Goal: Task Accomplishment & Management: Complete application form

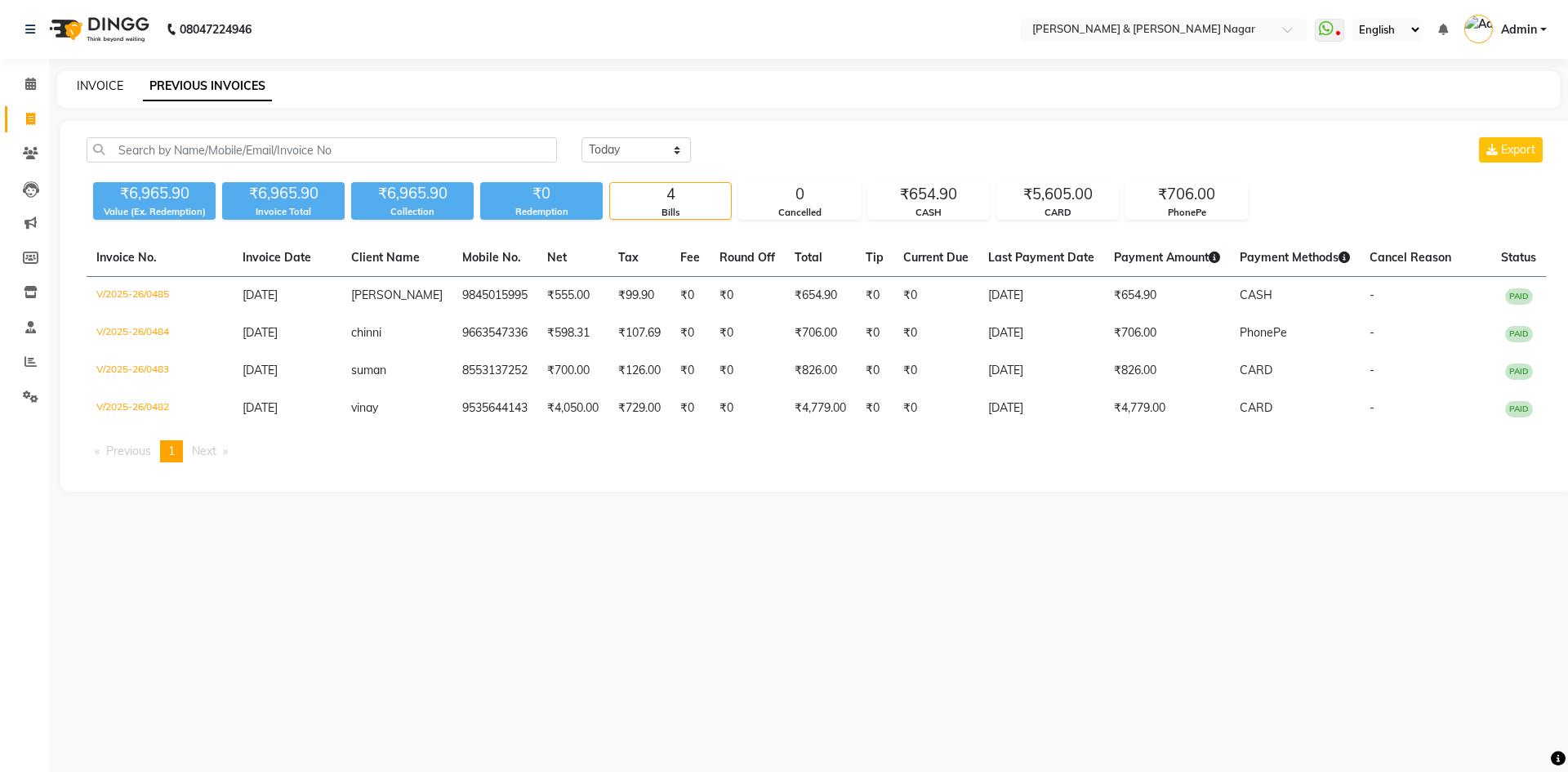
click at [102, 84] on link "INVOICE" at bounding box center [100, 86] width 47 height 15
select select "789"
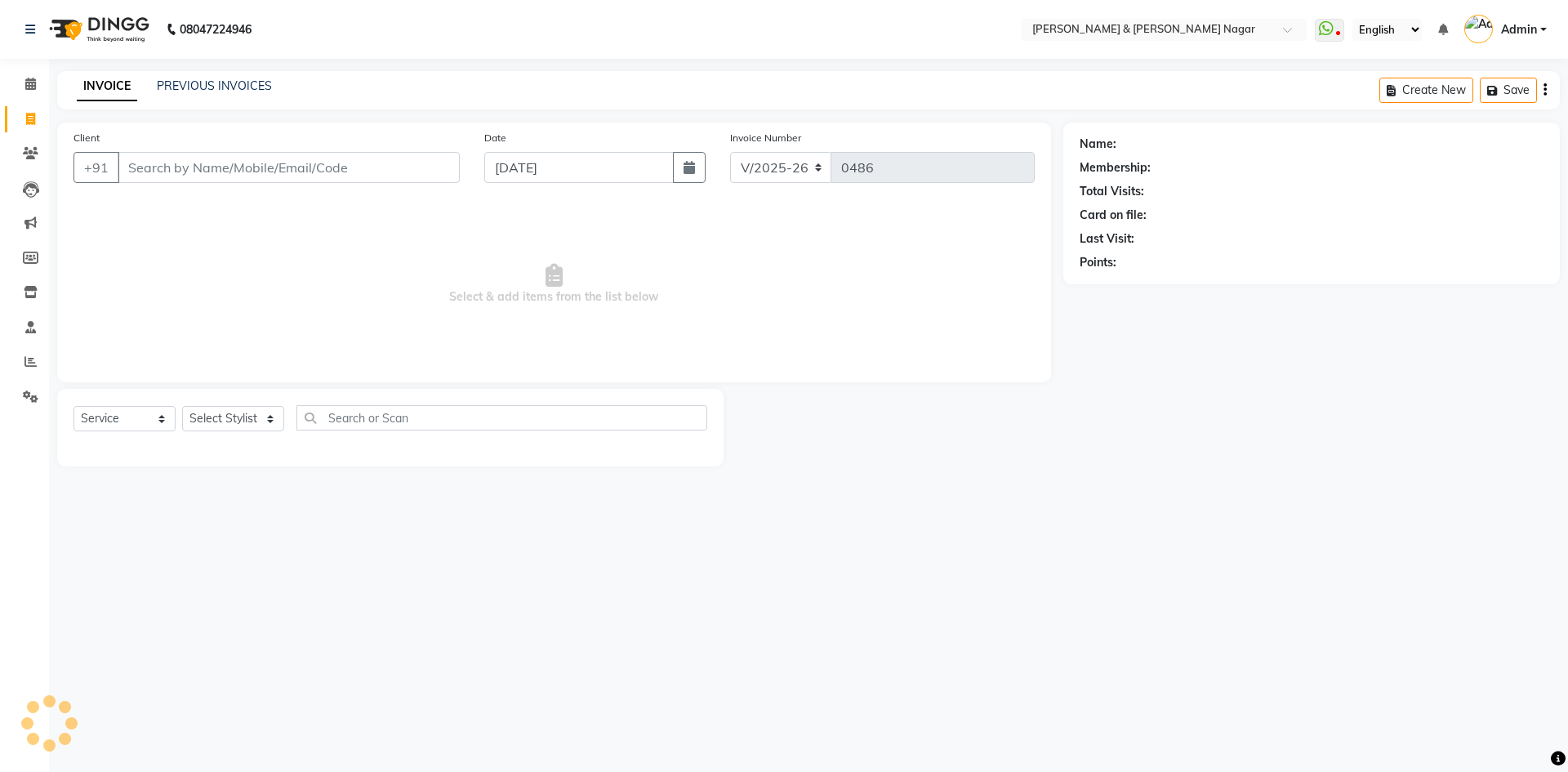
select select "product"
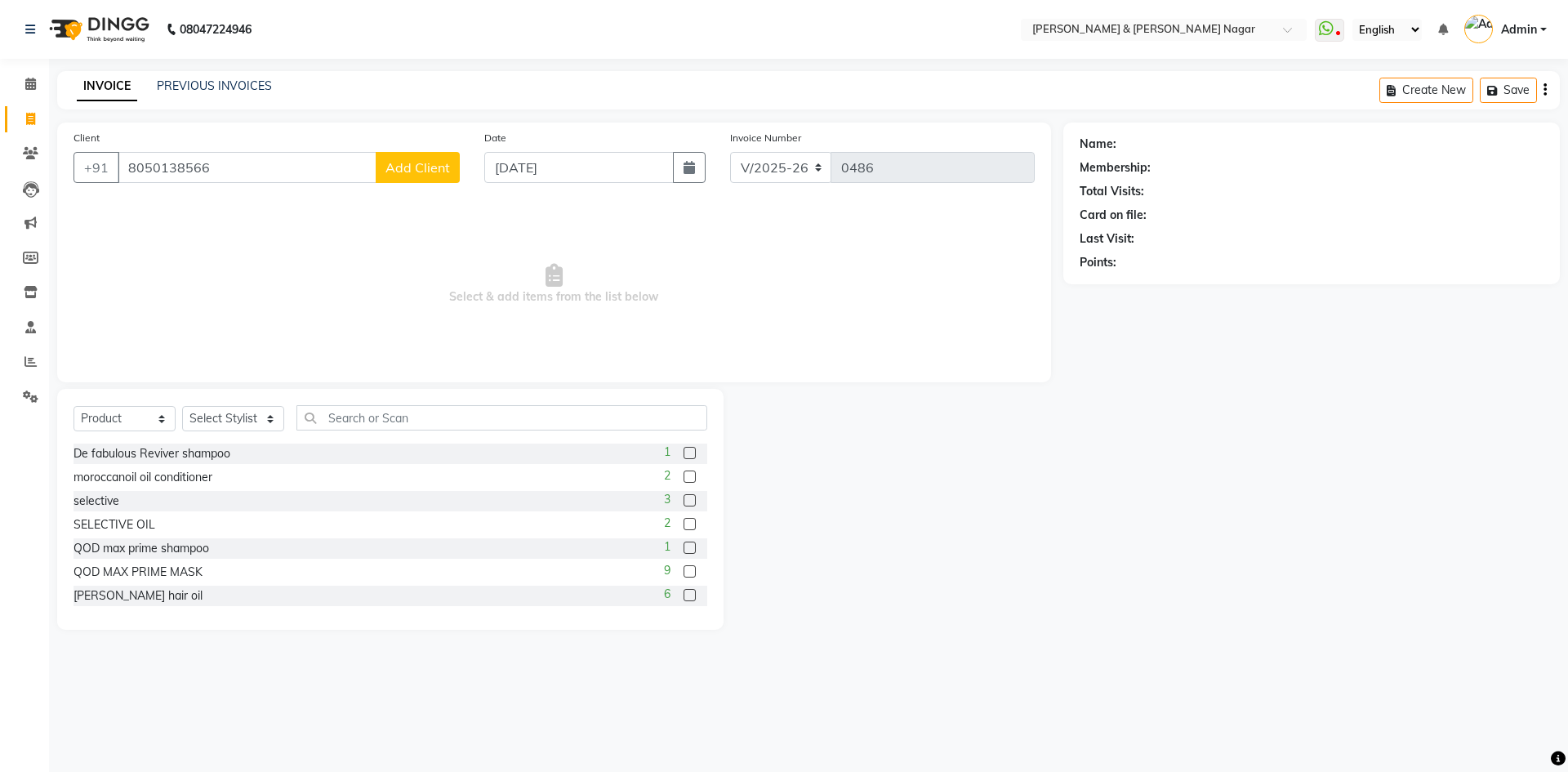
type input "8050138566"
click at [420, 169] on span "Add Client" at bounding box center [417, 167] width 65 height 16
select select "17"
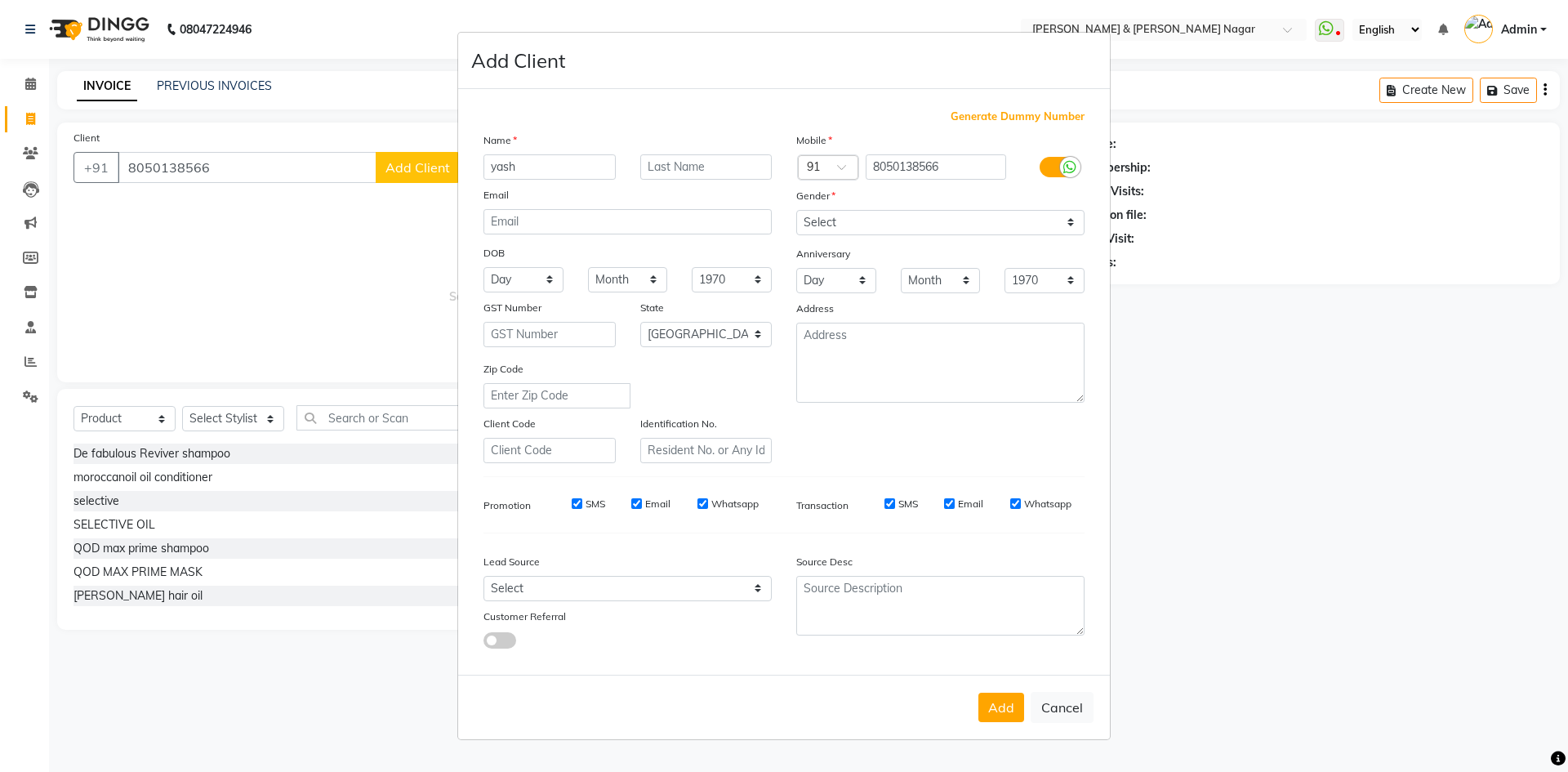
type input "yash"
click at [1070, 224] on select "Select [DEMOGRAPHIC_DATA] [DEMOGRAPHIC_DATA] Other Prefer Not To Say" at bounding box center [940, 222] width 288 height 25
select select "[DEMOGRAPHIC_DATA]"
click at [796, 210] on select "Select [DEMOGRAPHIC_DATA] [DEMOGRAPHIC_DATA] Other Prefer Not To Say" at bounding box center [940, 222] width 288 height 25
click at [1004, 702] on button "Add" at bounding box center [1001, 707] width 46 height 30
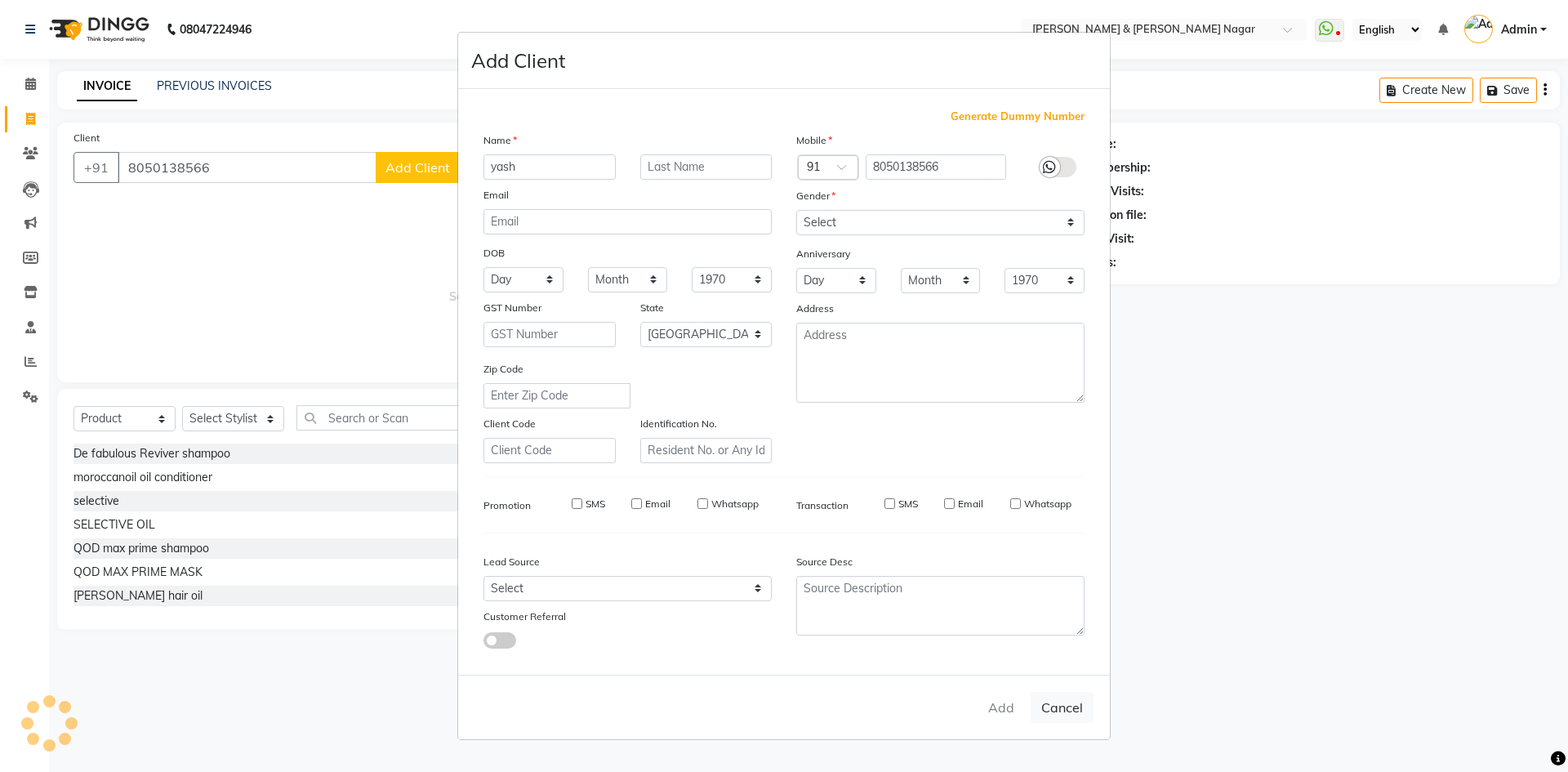
select select
select select "null"
select select
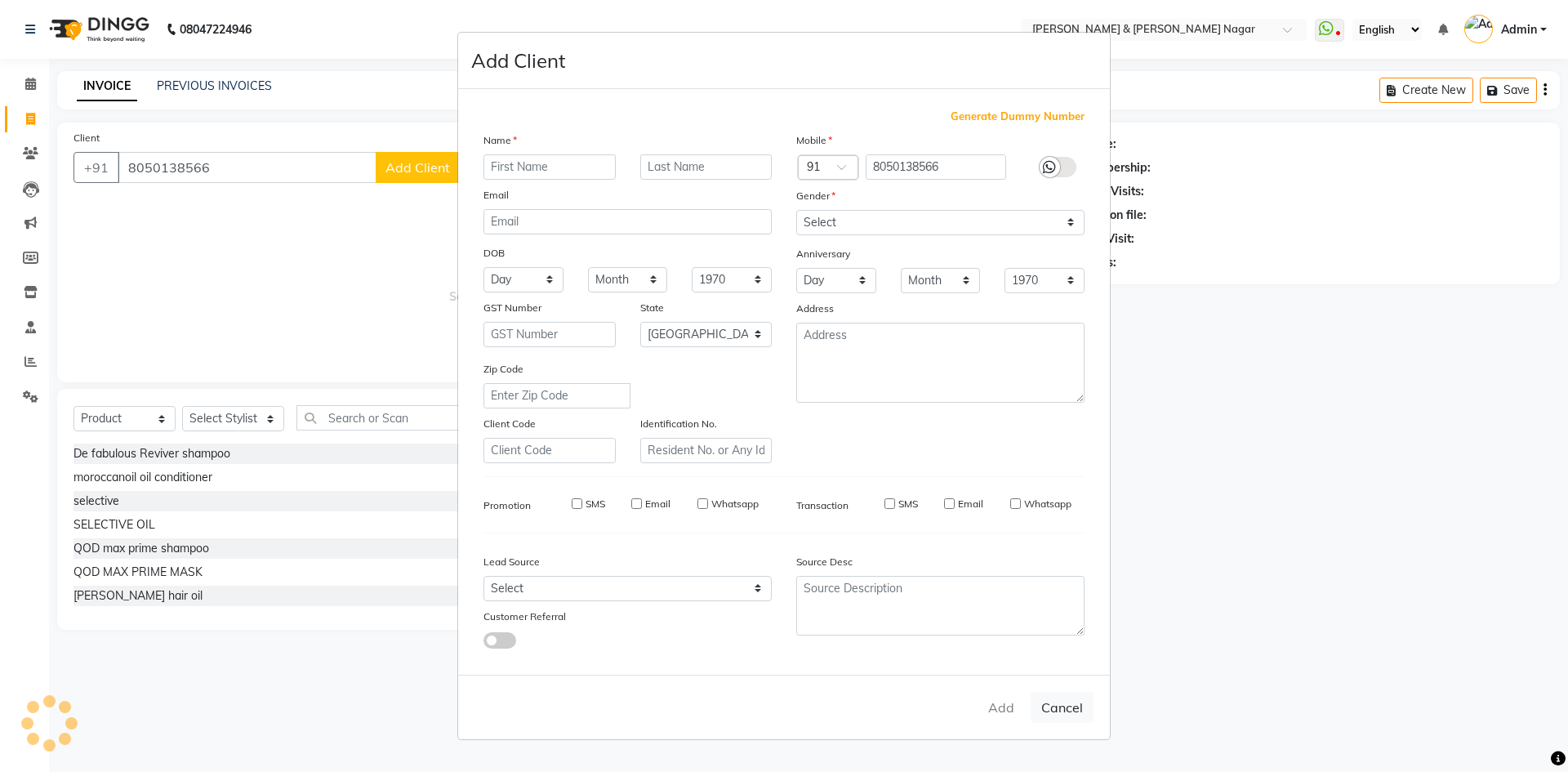
select select
checkbox input "false"
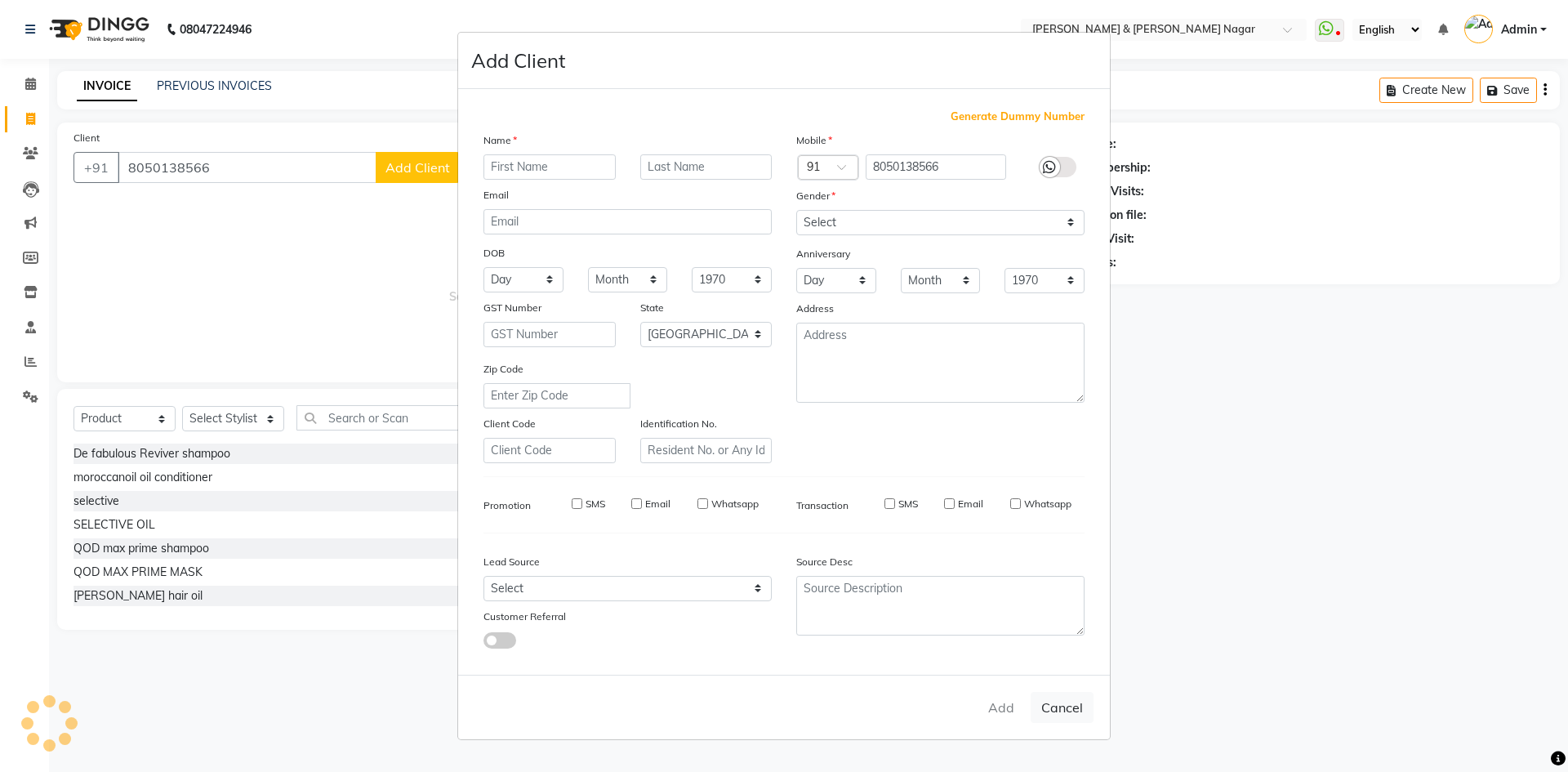
checkbox input "false"
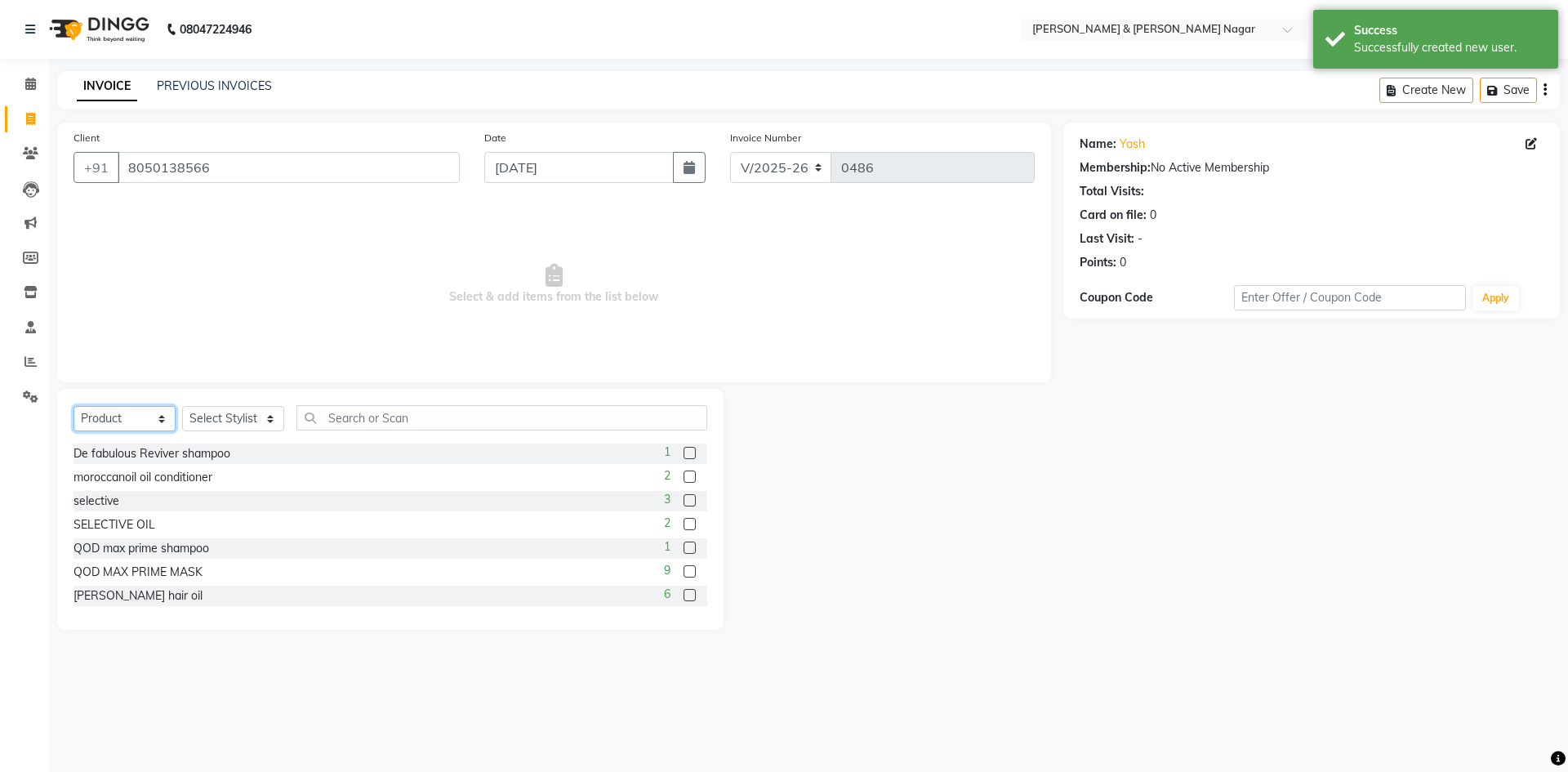
click at [160, 421] on select "Select Service Product Membership Package Voucher Prepaid Gift Card" at bounding box center [125, 418] width 102 height 25
select select "service"
click at [74, 406] on select "Select Service Product Membership Package Voucher Prepaid Gift Card" at bounding box center [125, 418] width 102 height 25
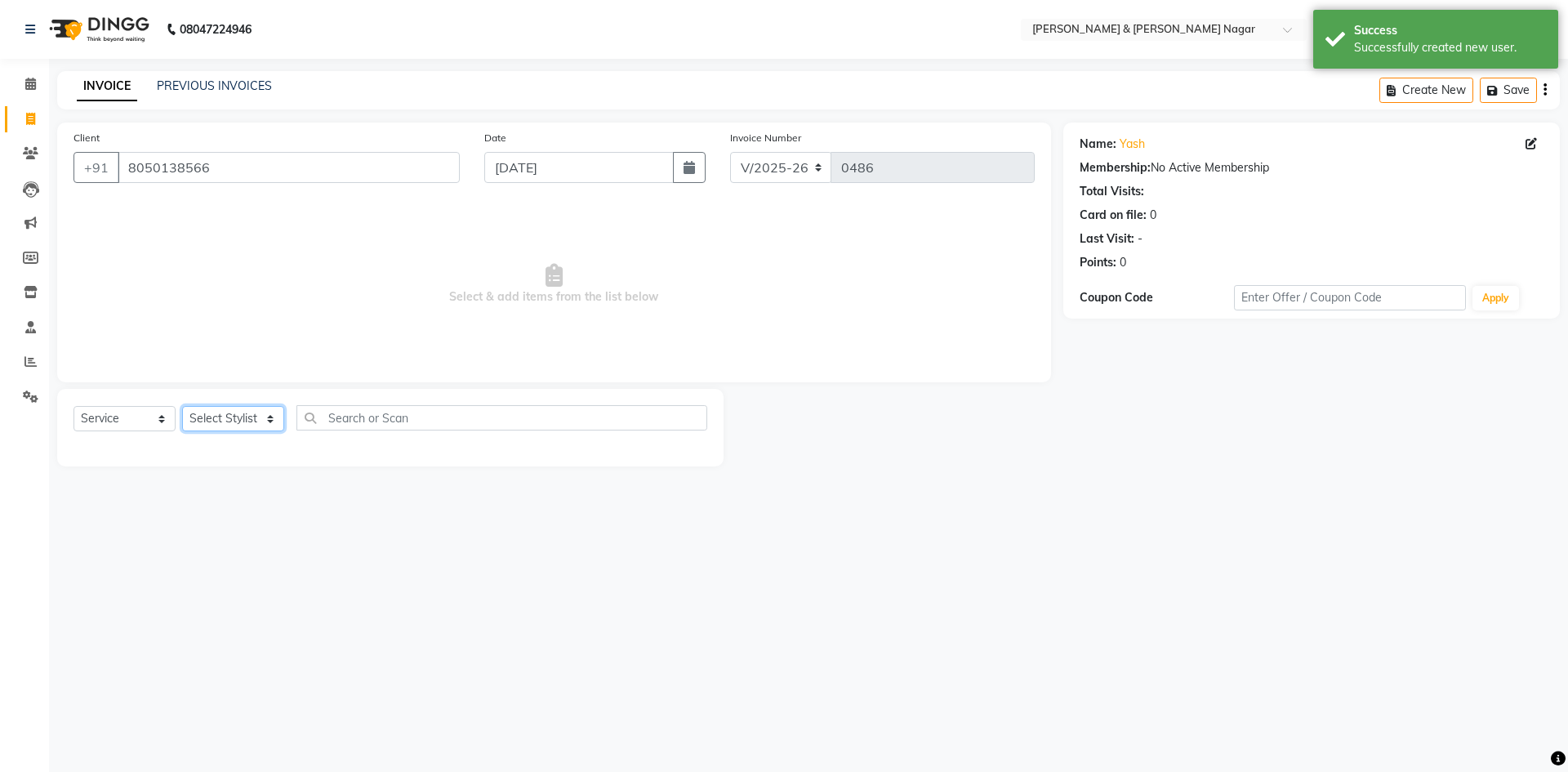
click at [270, 421] on select "Select Stylist ANIKASH [PERSON_NAME] Manager [PERSON_NAME] [PERSON_NAME]" at bounding box center [233, 418] width 102 height 25
select select "59860"
click at [182, 406] on select "Select Stylist ANIKASH [PERSON_NAME] Manager [PERSON_NAME] [PERSON_NAME]" at bounding box center [233, 418] width 102 height 25
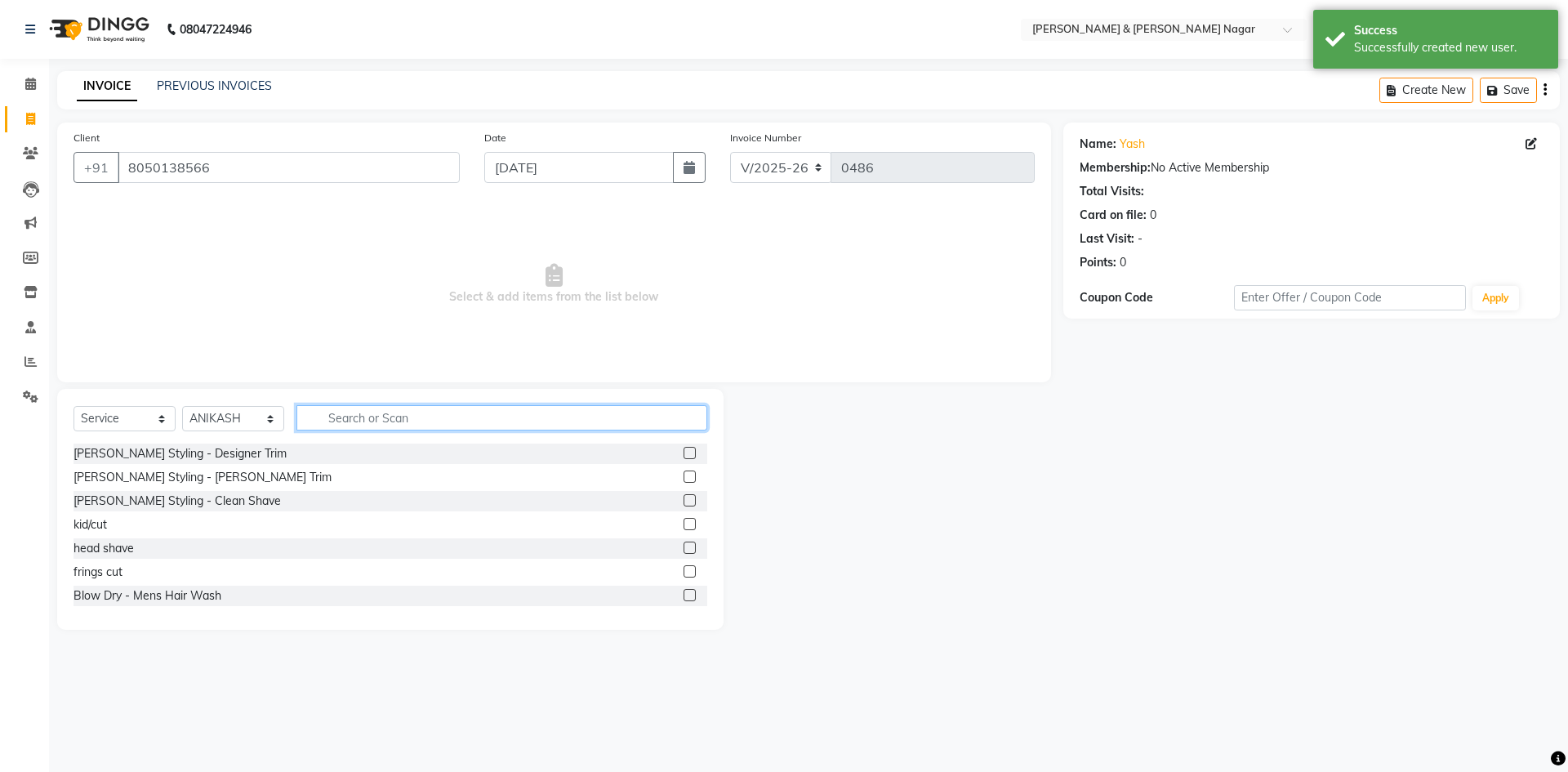
click at [427, 416] on input "text" at bounding box center [501, 417] width 410 height 25
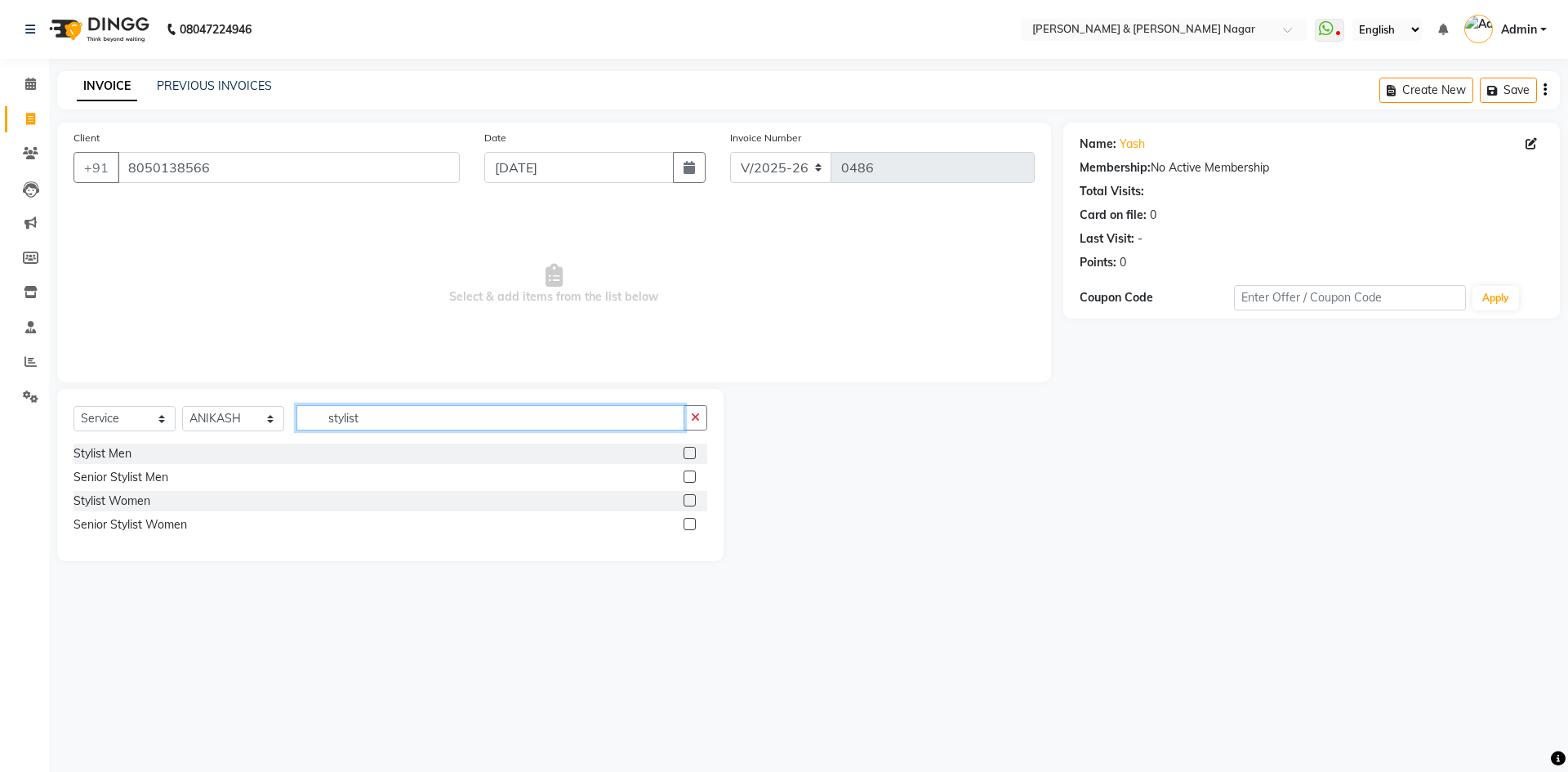
type input "stylist"
click at [691, 477] on label at bounding box center [689, 476] width 12 height 12
click at [691, 477] on input "checkbox" at bounding box center [688, 477] width 11 height 11
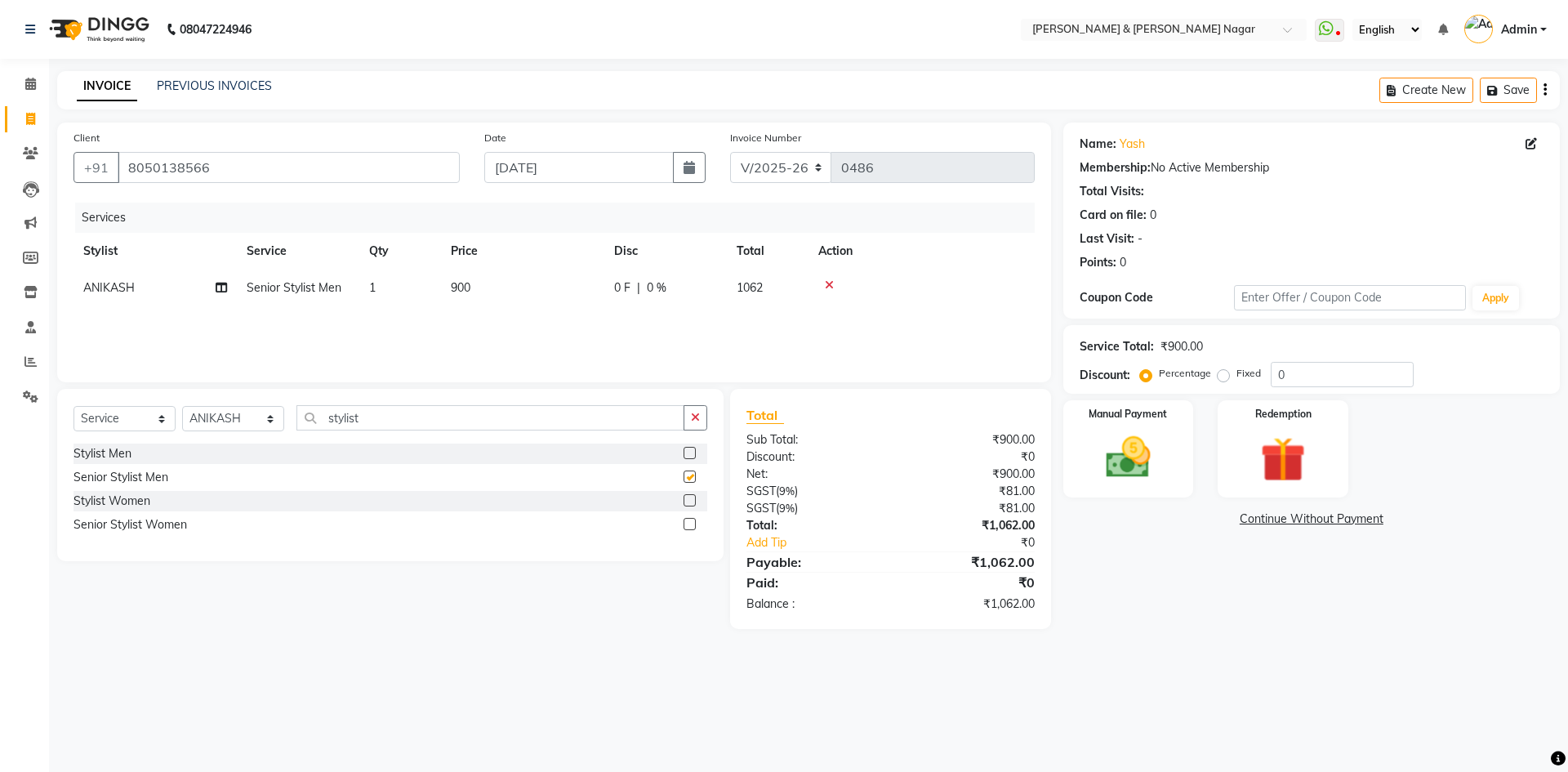
checkbox input "false"
click at [459, 286] on span "900" at bounding box center [460, 288] width 20 height 15
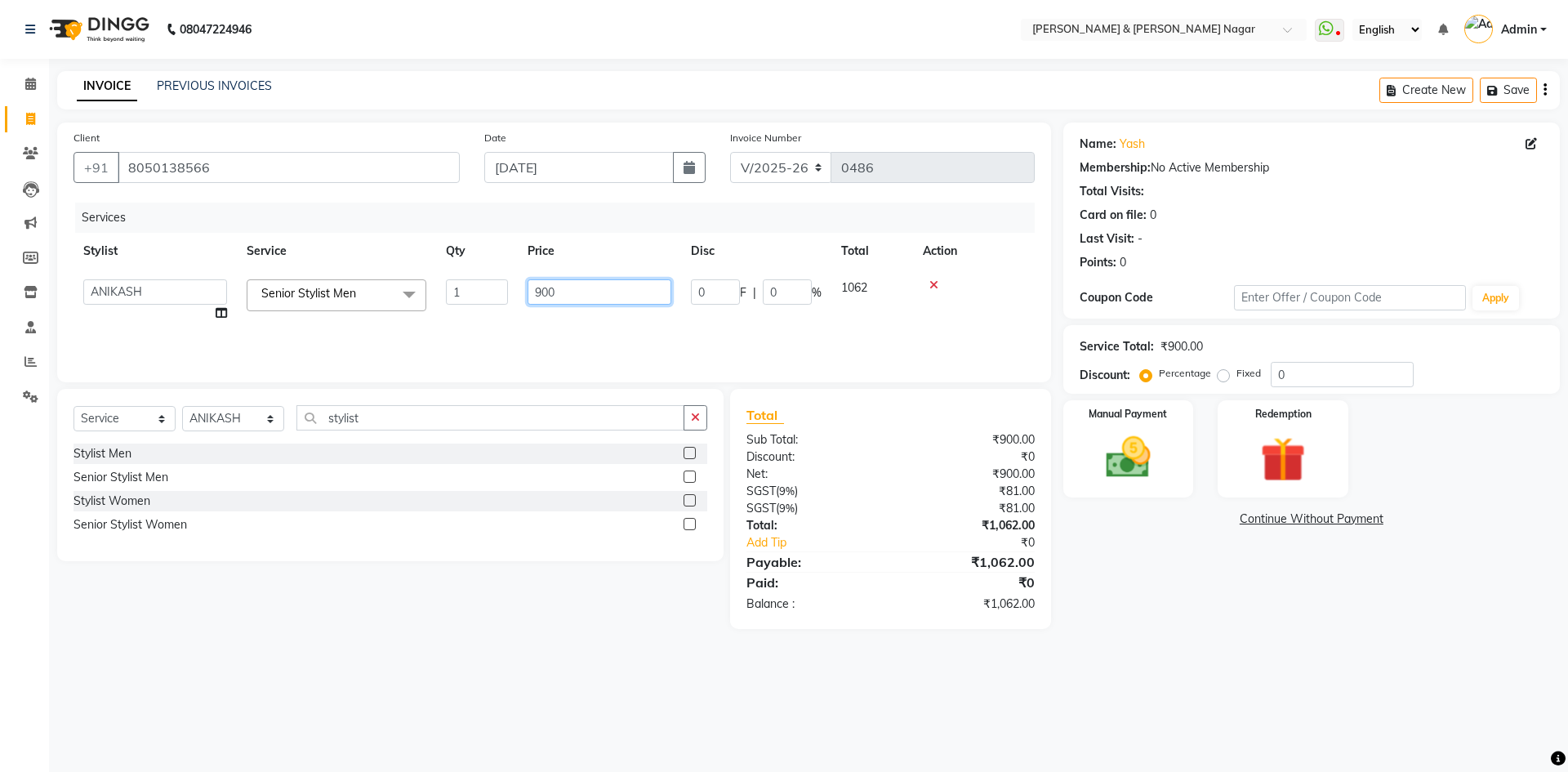
click at [542, 290] on input "900" at bounding box center [599, 292] width 143 height 25
type input "700"
drag, startPoint x: 562, startPoint y: 333, endPoint x: 544, endPoint y: 351, distance: 25.5
click at [564, 331] on div "Services Stylist Service Qty Price Disc Total Action ANIKASH [PERSON_NAME] Mana…" at bounding box center [554, 284] width 961 height 163
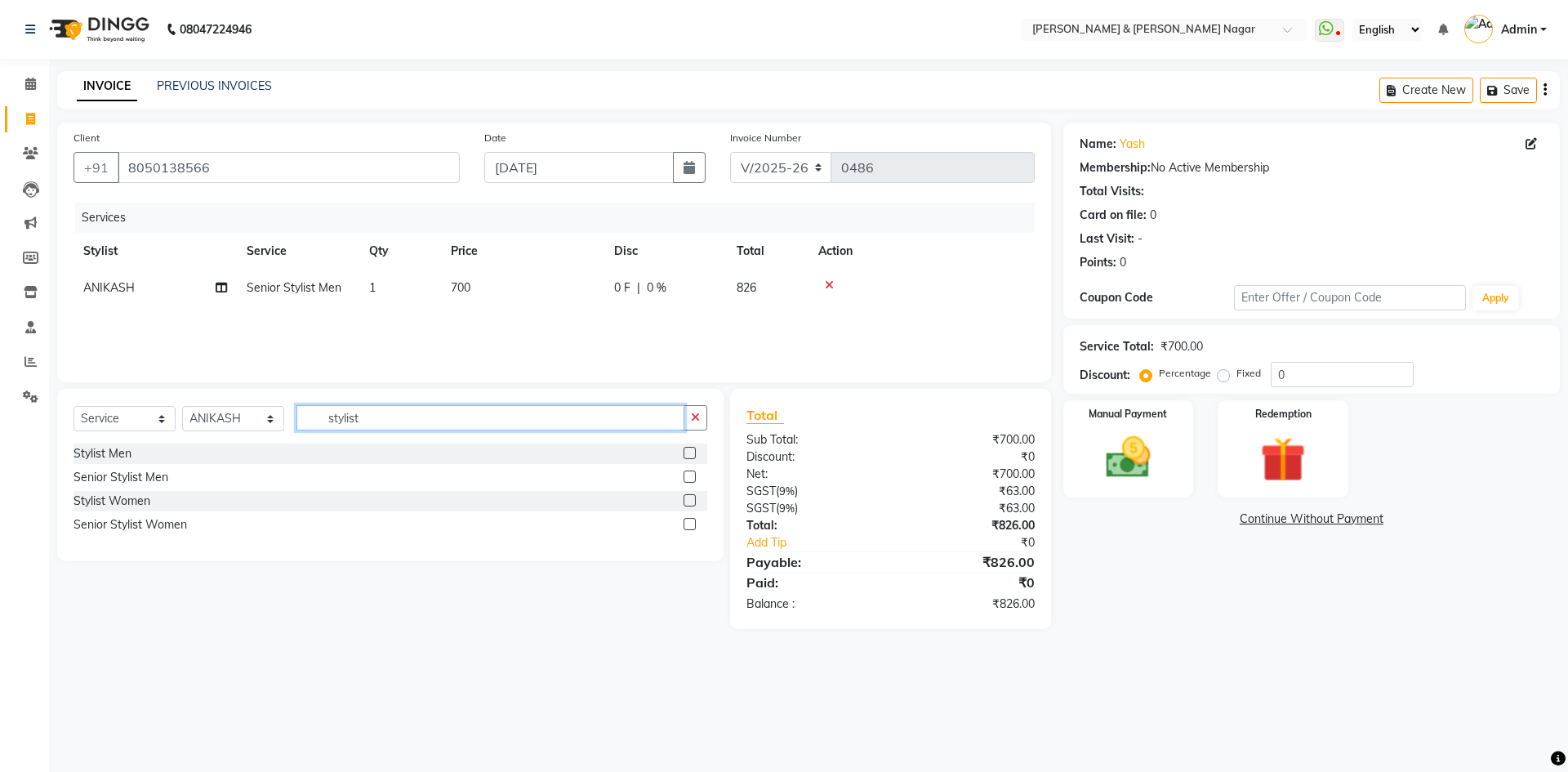
click at [389, 424] on input "stylist" at bounding box center [490, 417] width 387 height 25
type input "s"
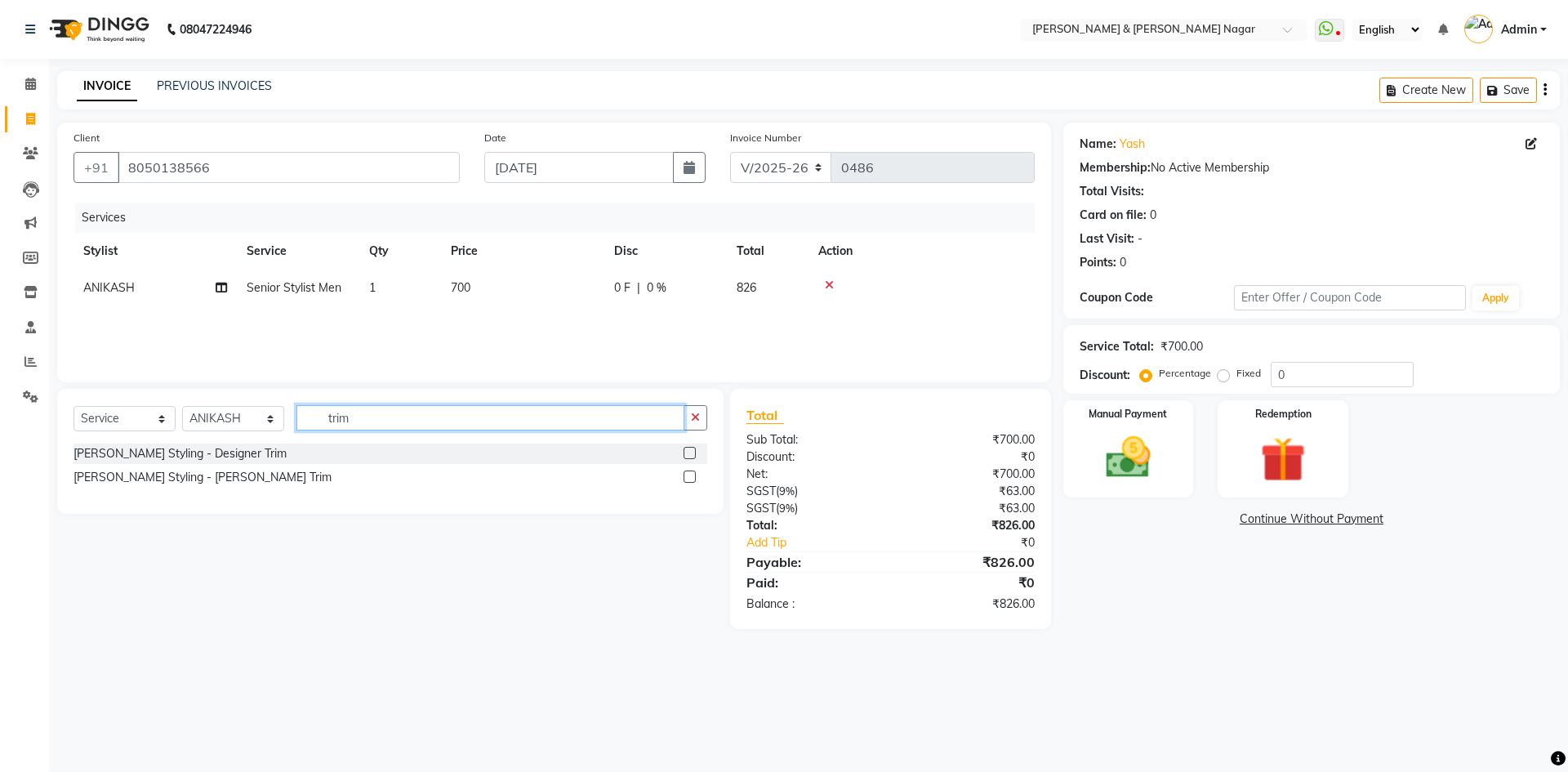
type input "trim"
click at [689, 454] on label at bounding box center [689, 452] width 12 height 12
click at [689, 454] on input "checkbox" at bounding box center [688, 453] width 11 height 11
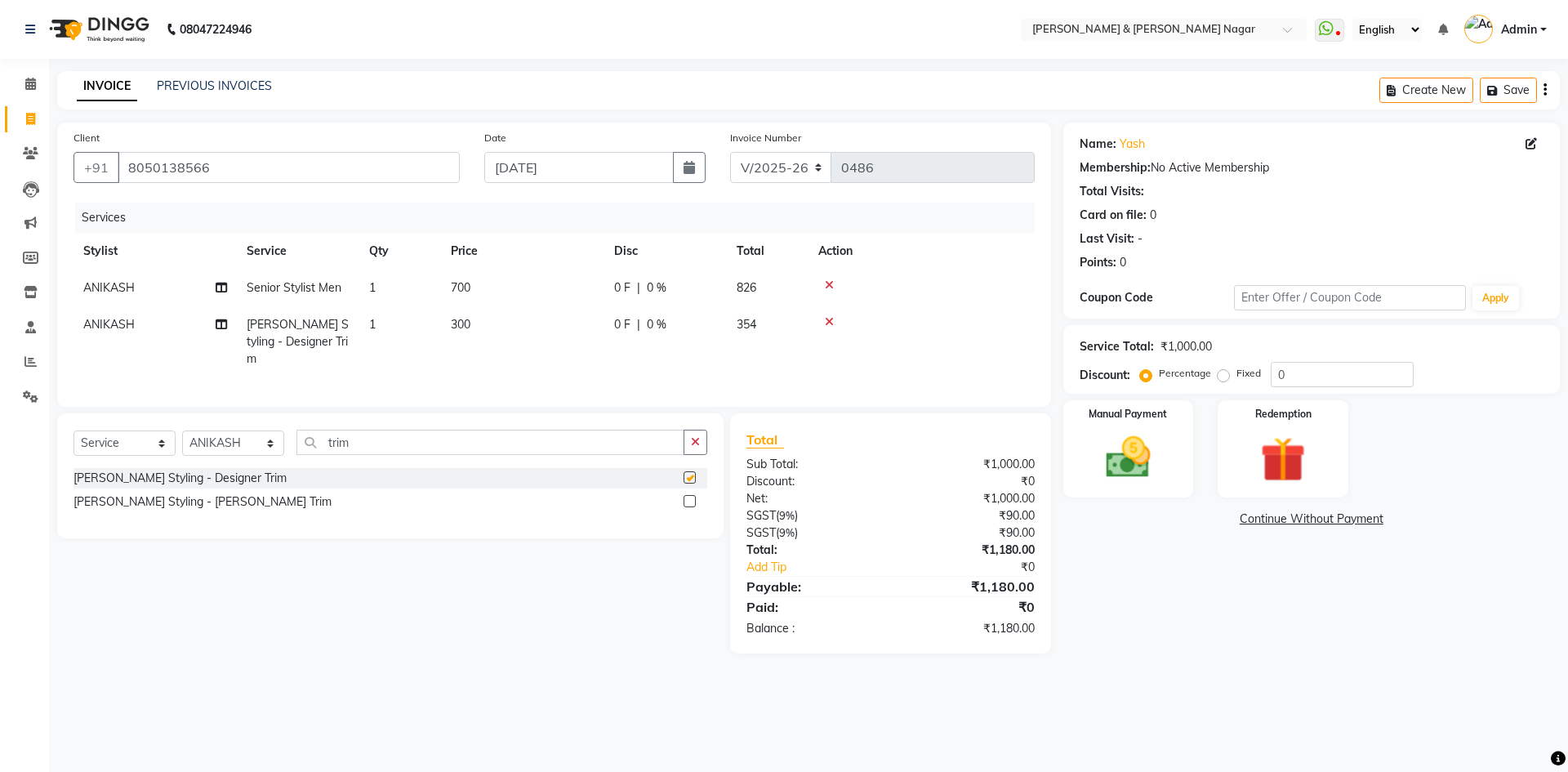
checkbox input "false"
click at [463, 322] on span "300" at bounding box center [460, 325] width 20 height 15
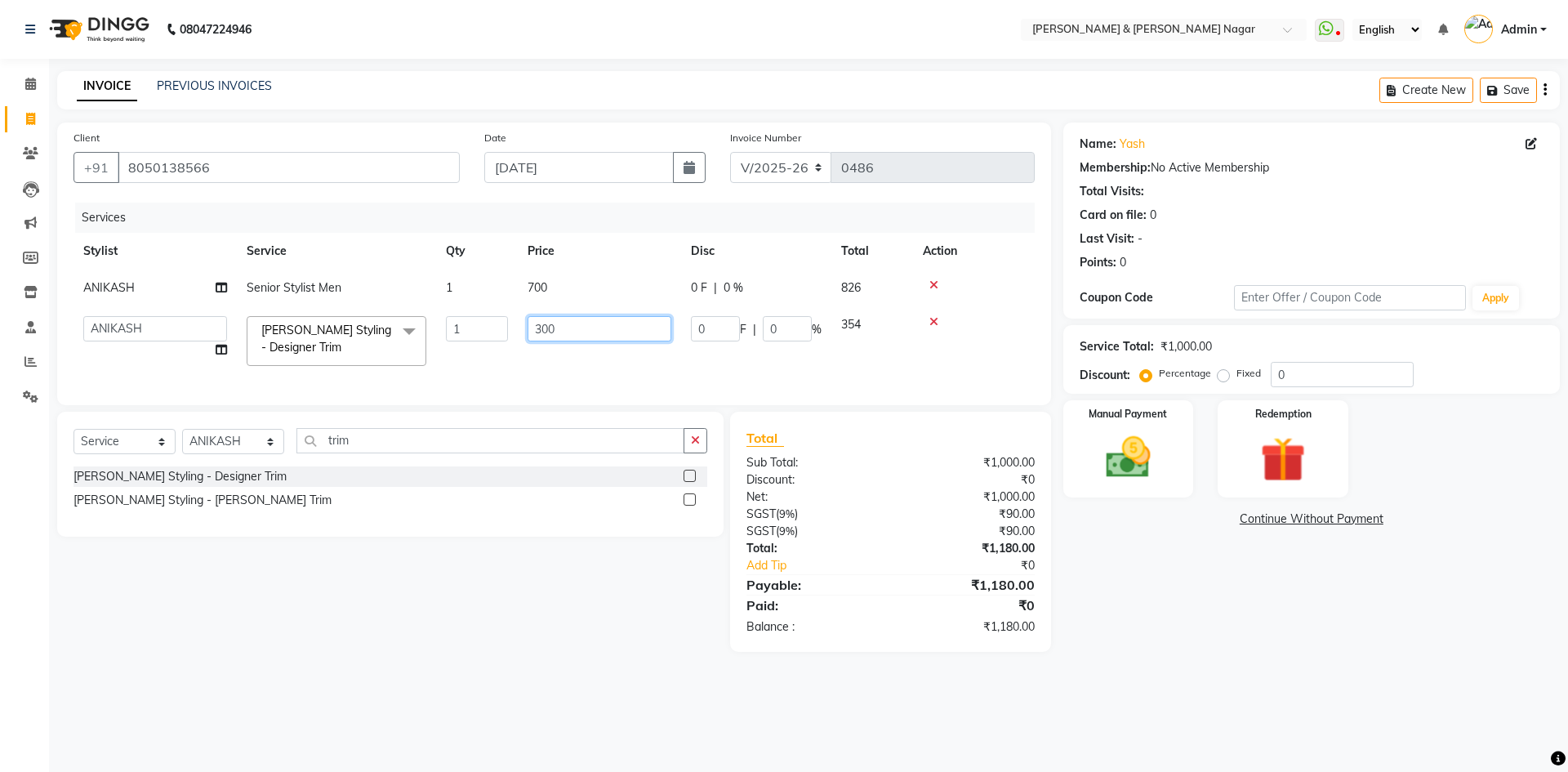
click at [547, 328] on input "300" at bounding box center [599, 329] width 143 height 25
type input "250"
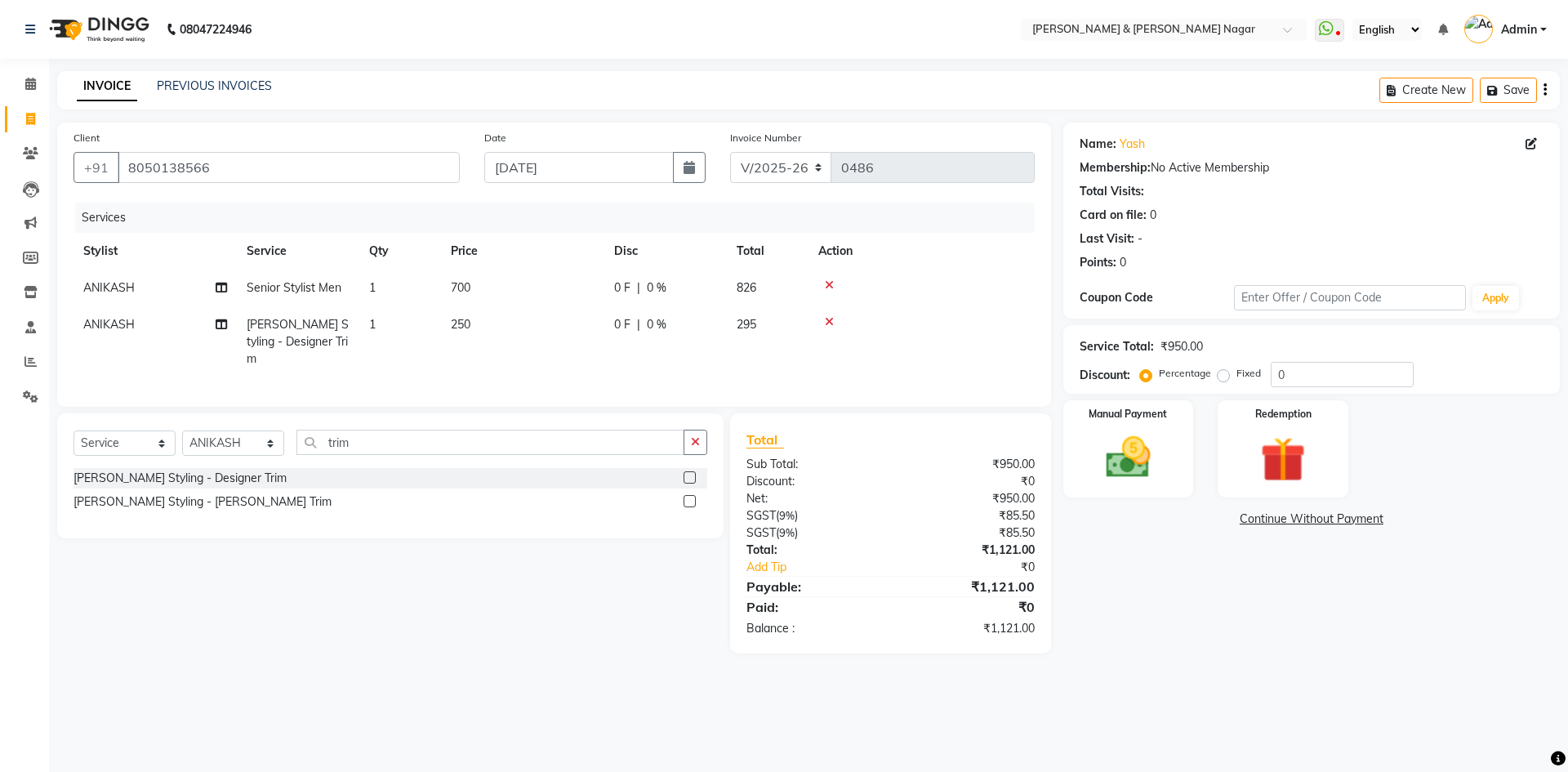
click at [581, 356] on td "250" at bounding box center [522, 342] width 163 height 71
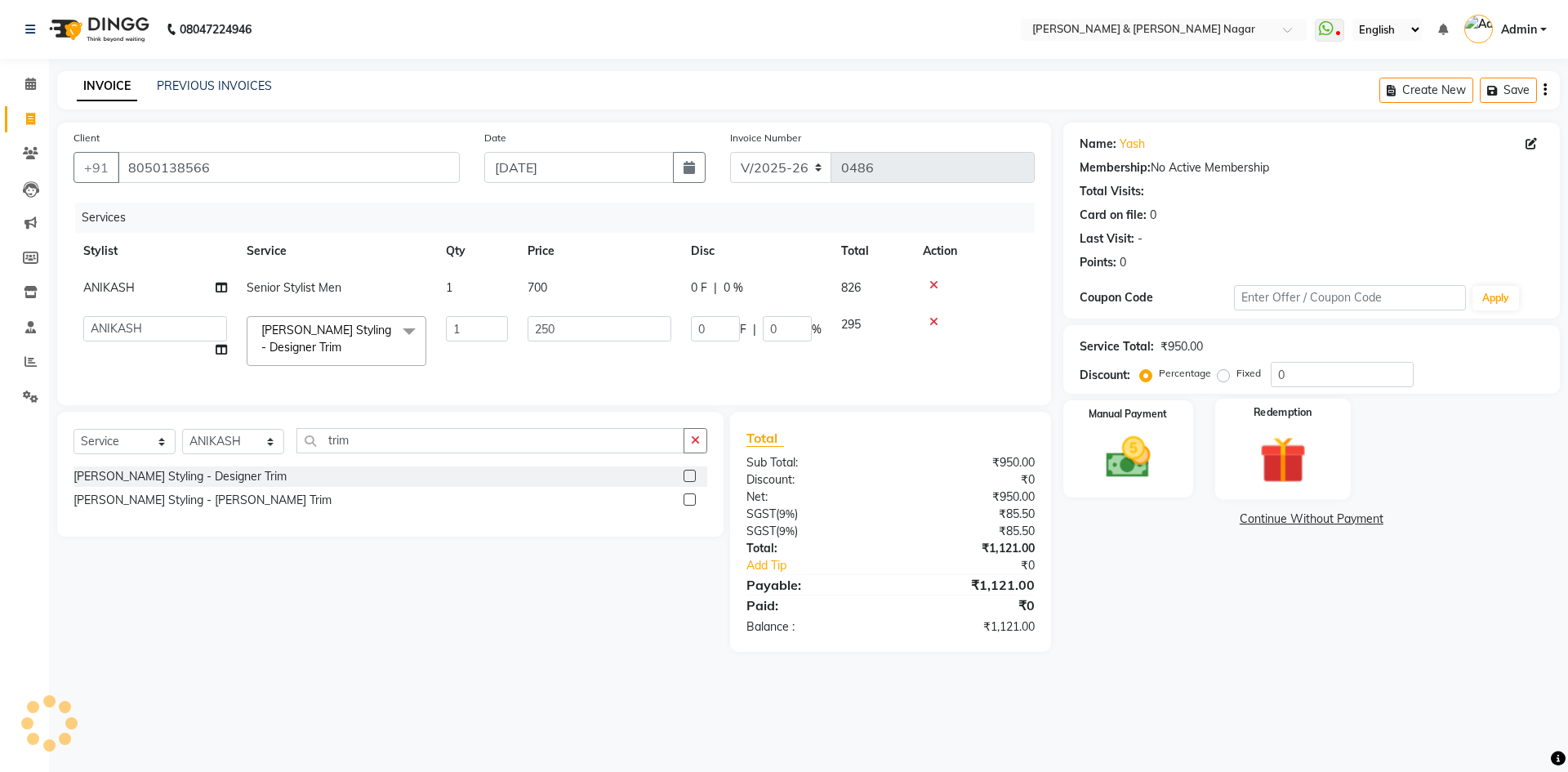
drag, startPoint x: 1124, startPoint y: 461, endPoint x: 1275, endPoint y: 490, distance: 153.8
click at [1125, 461] on img at bounding box center [1129, 457] width 74 height 52
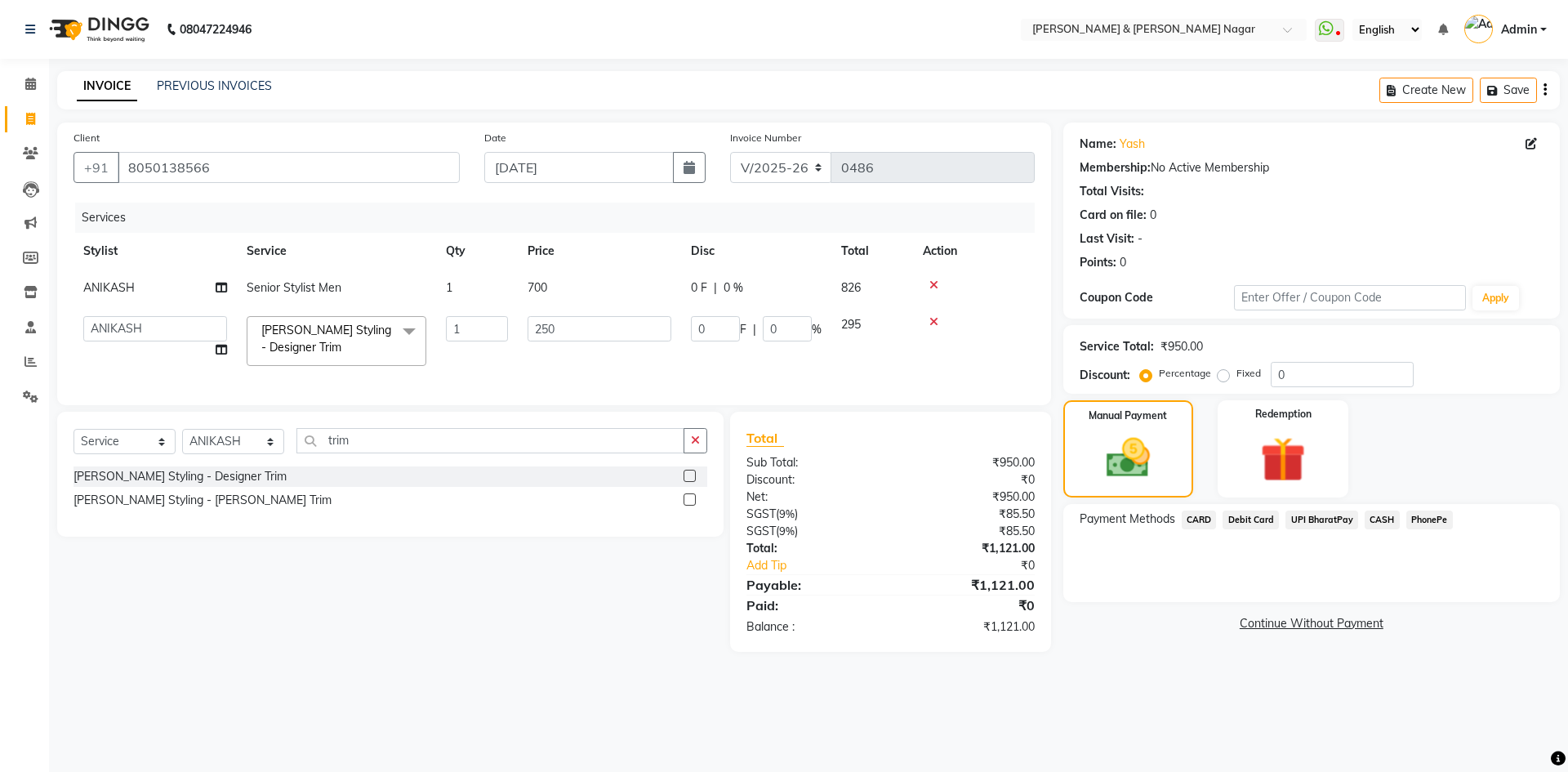
click at [1420, 518] on span "PhonePe" at bounding box center [1429, 520] width 47 height 19
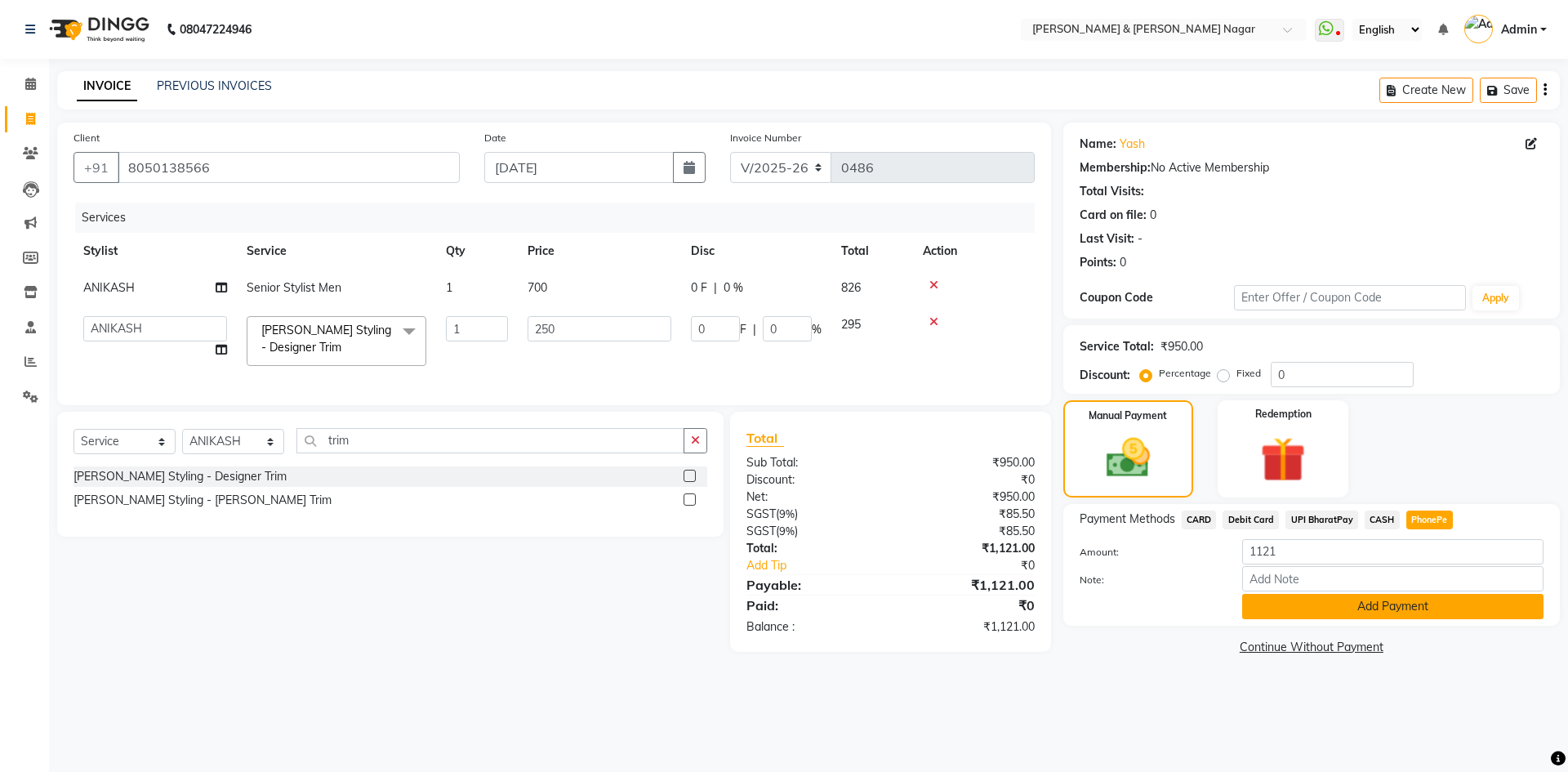
click at [1417, 606] on button "Add Payment" at bounding box center [1393, 606] width 301 height 25
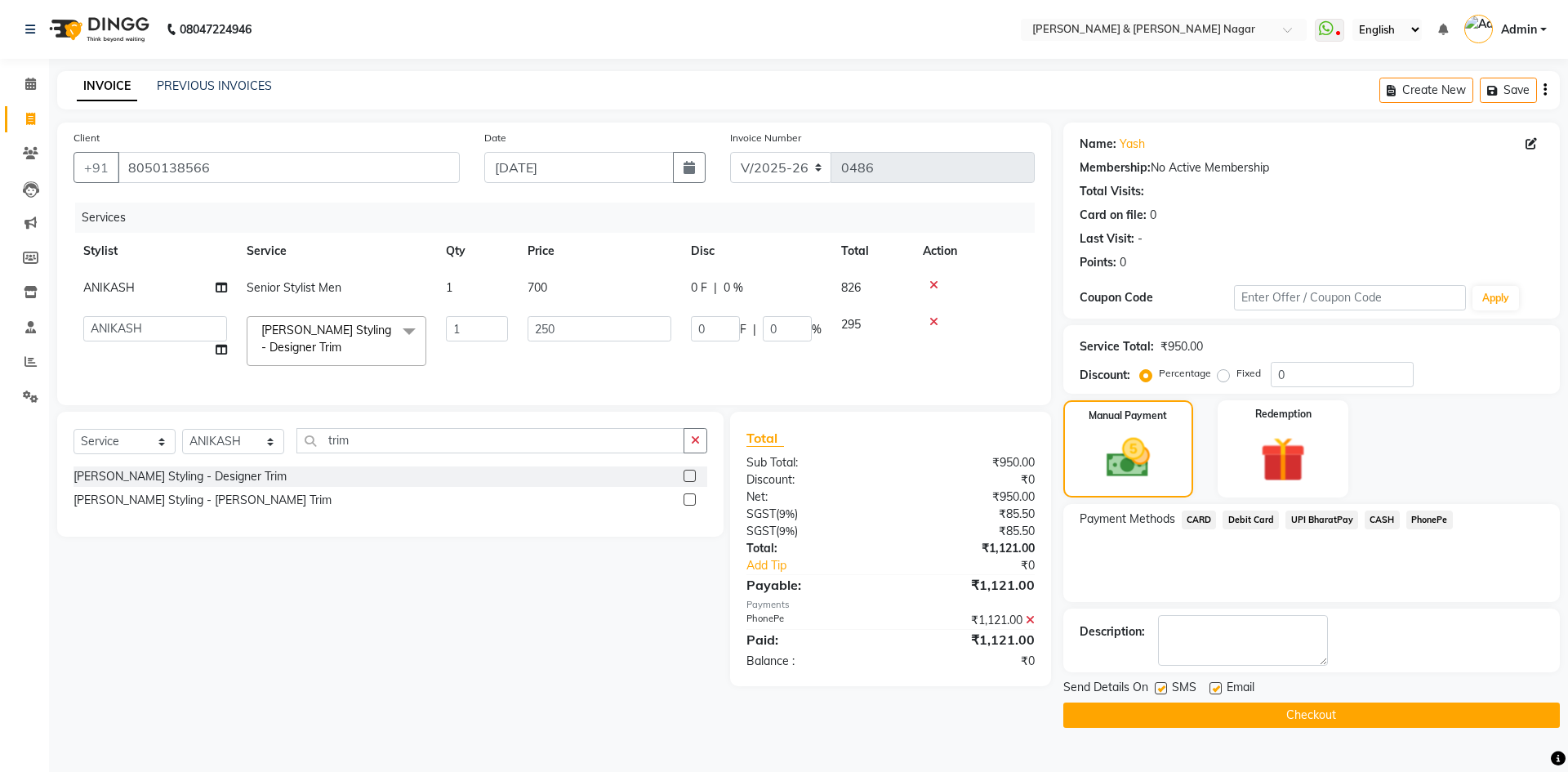
click at [1391, 713] on button "Checkout" at bounding box center [1312, 715] width 496 height 25
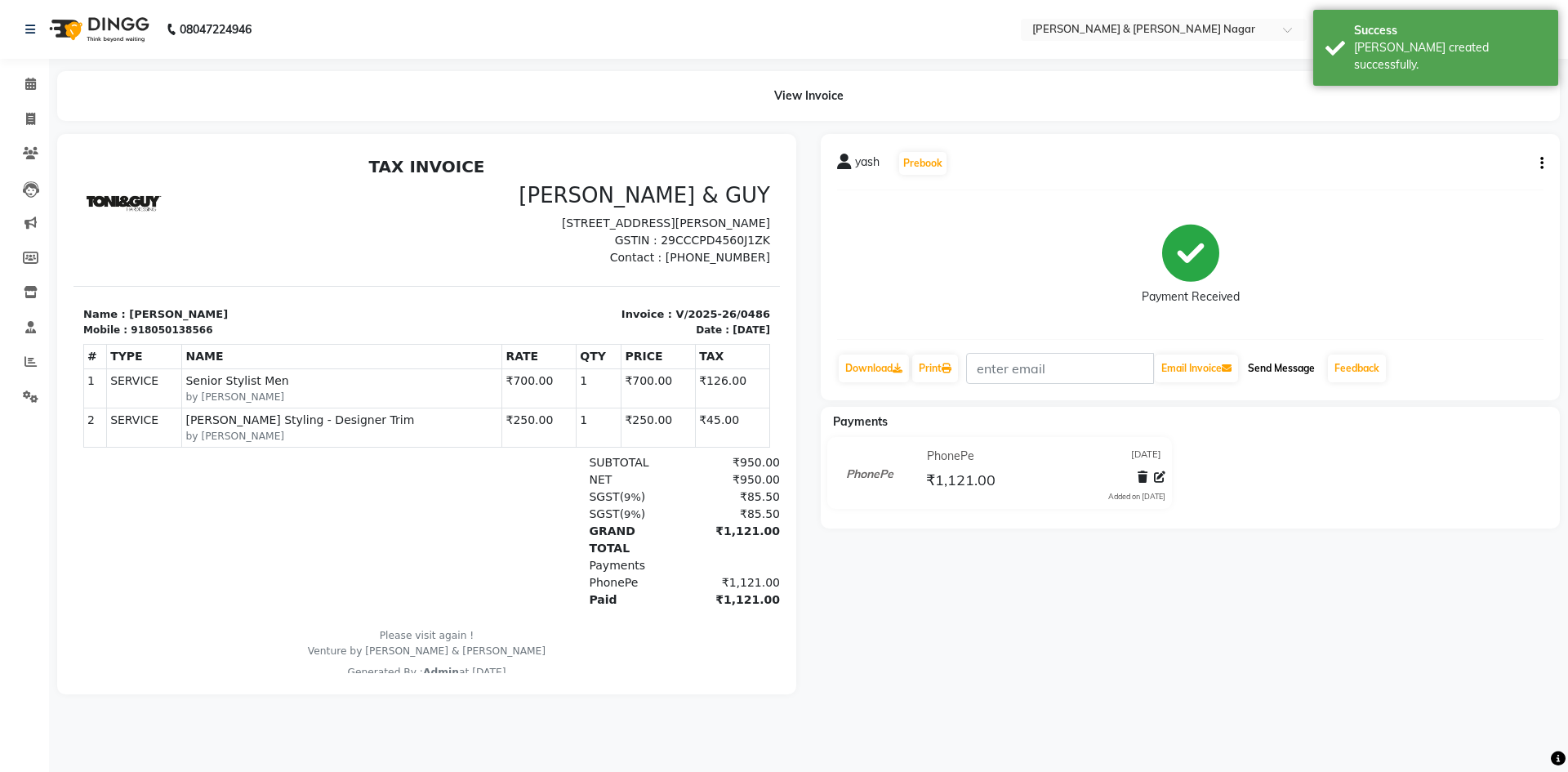
click at [1289, 370] on button "Send Message" at bounding box center [1281, 369] width 80 height 28
